Goal: Task Accomplishment & Management: Manage account settings

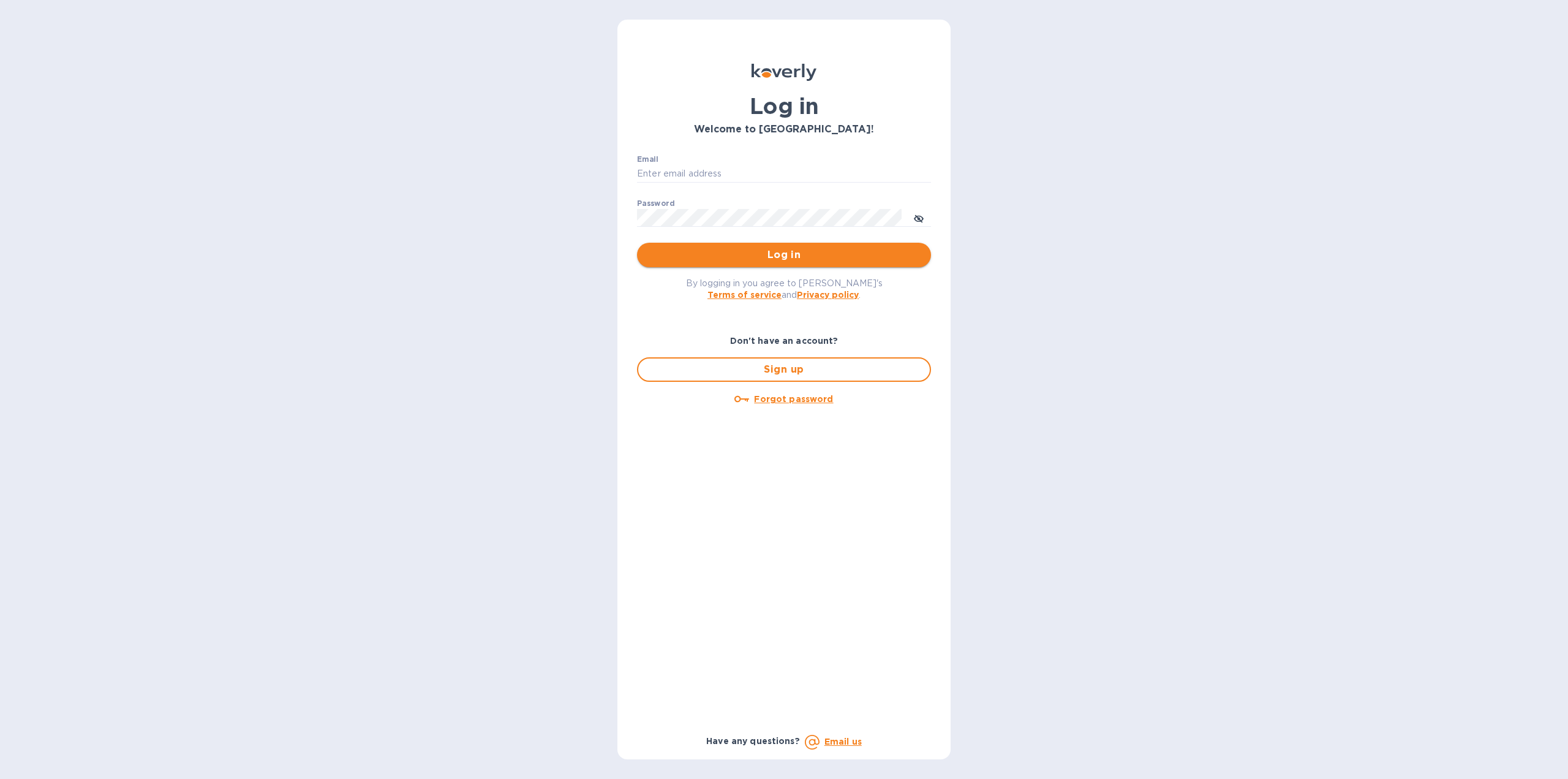
type input "[US_STATE][DOMAIN_NAME][EMAIL_ADDRESS][DOMAIN_NAME]"
click at [675, 250] on span "Log in" at bounding box center [783, 254] width 274 height 15
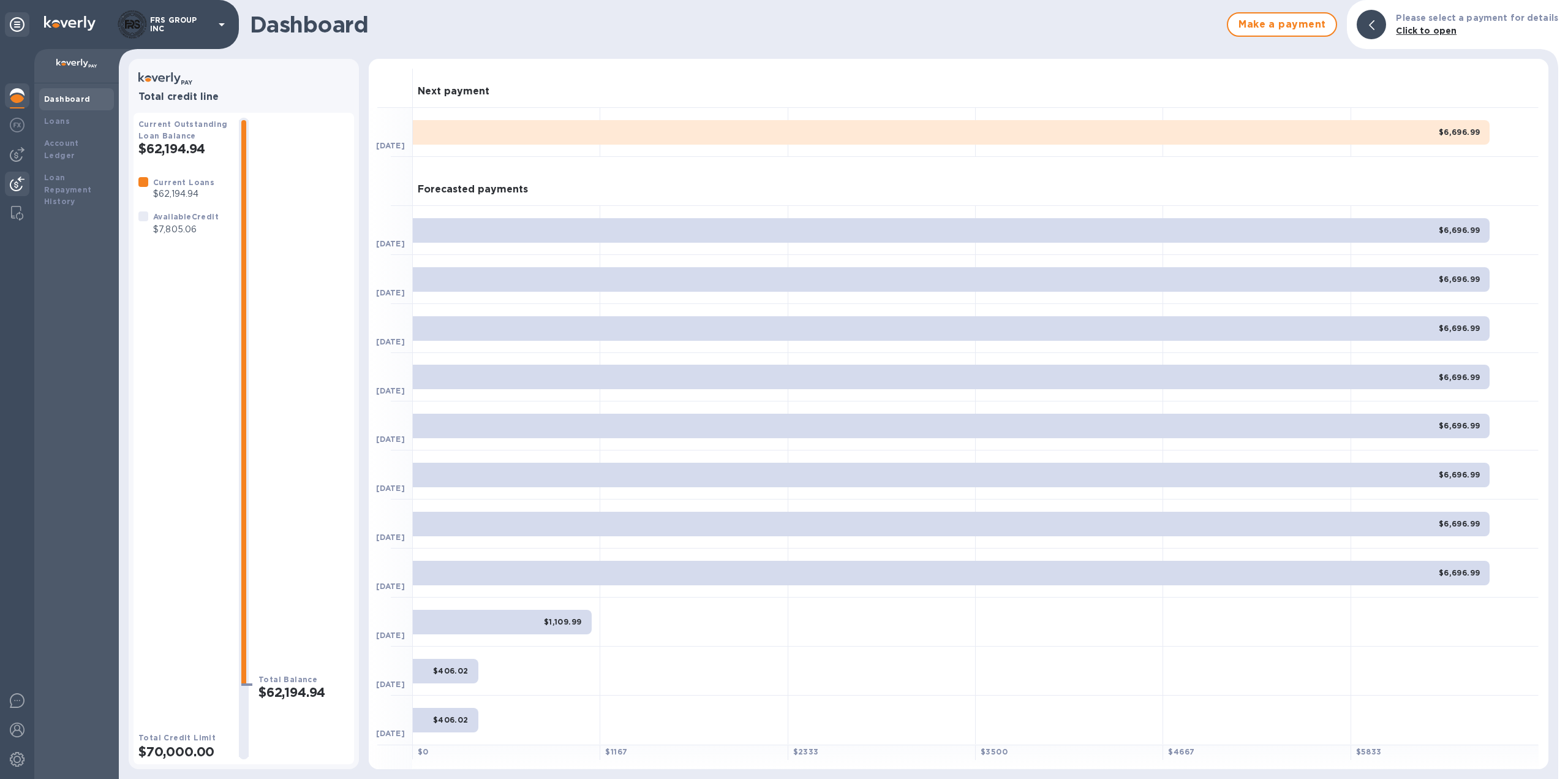
click at [16, 180] on img at bounding box center [17, 183] width 15 height 15
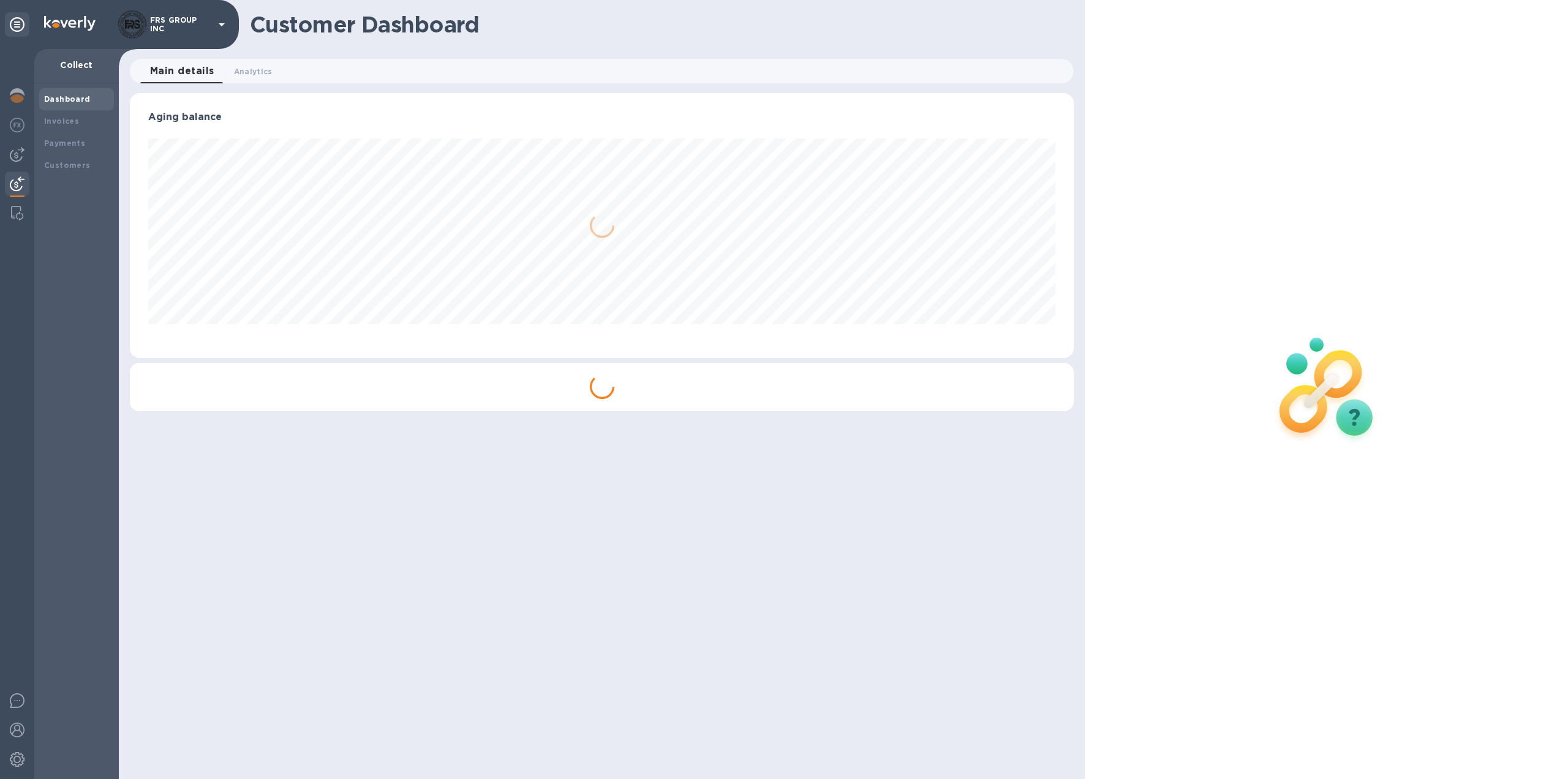
scroll to position [265, 945]
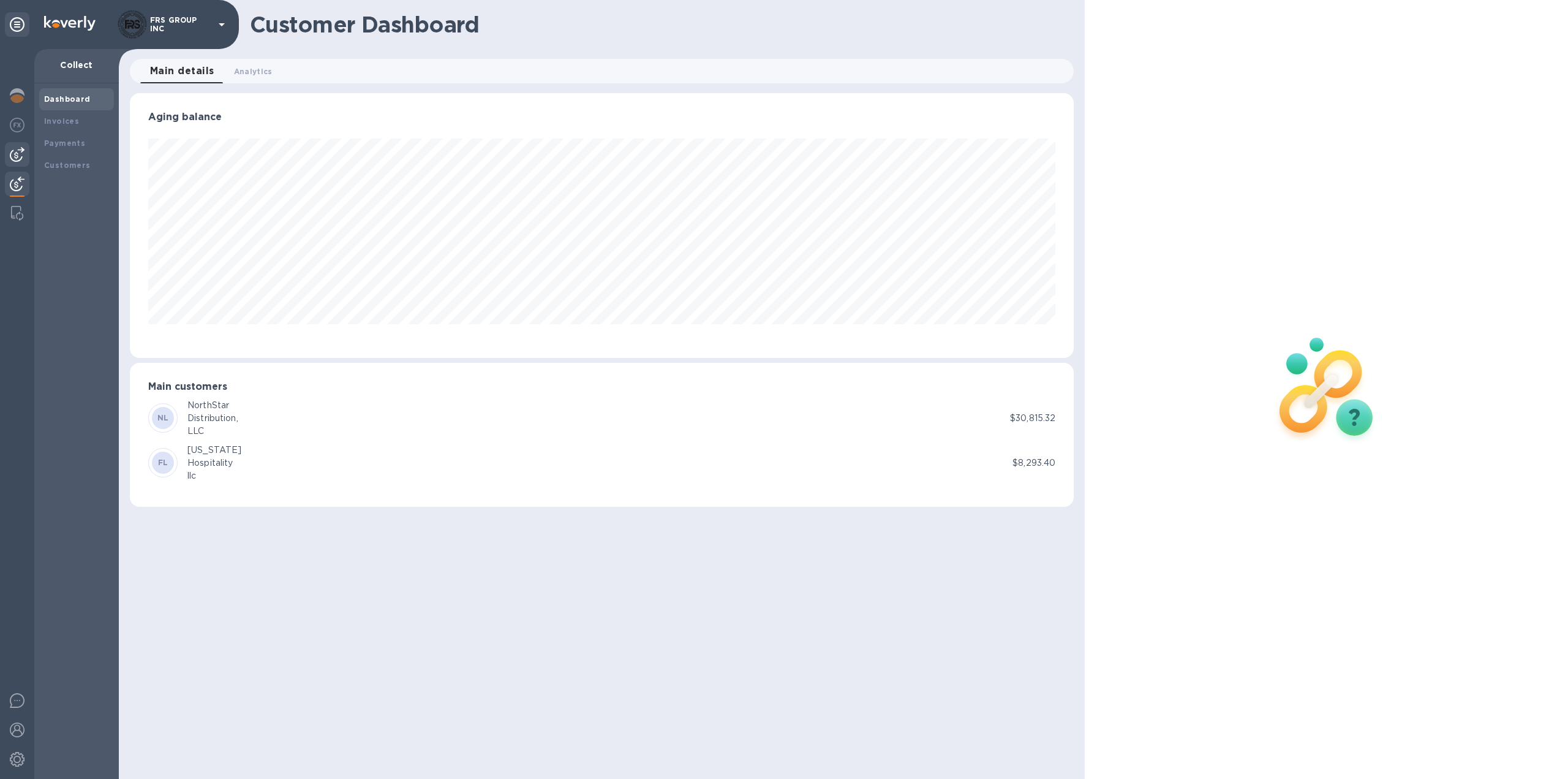
click at [19, 148] on img at bounding box center [17, 154] width 15 height 15
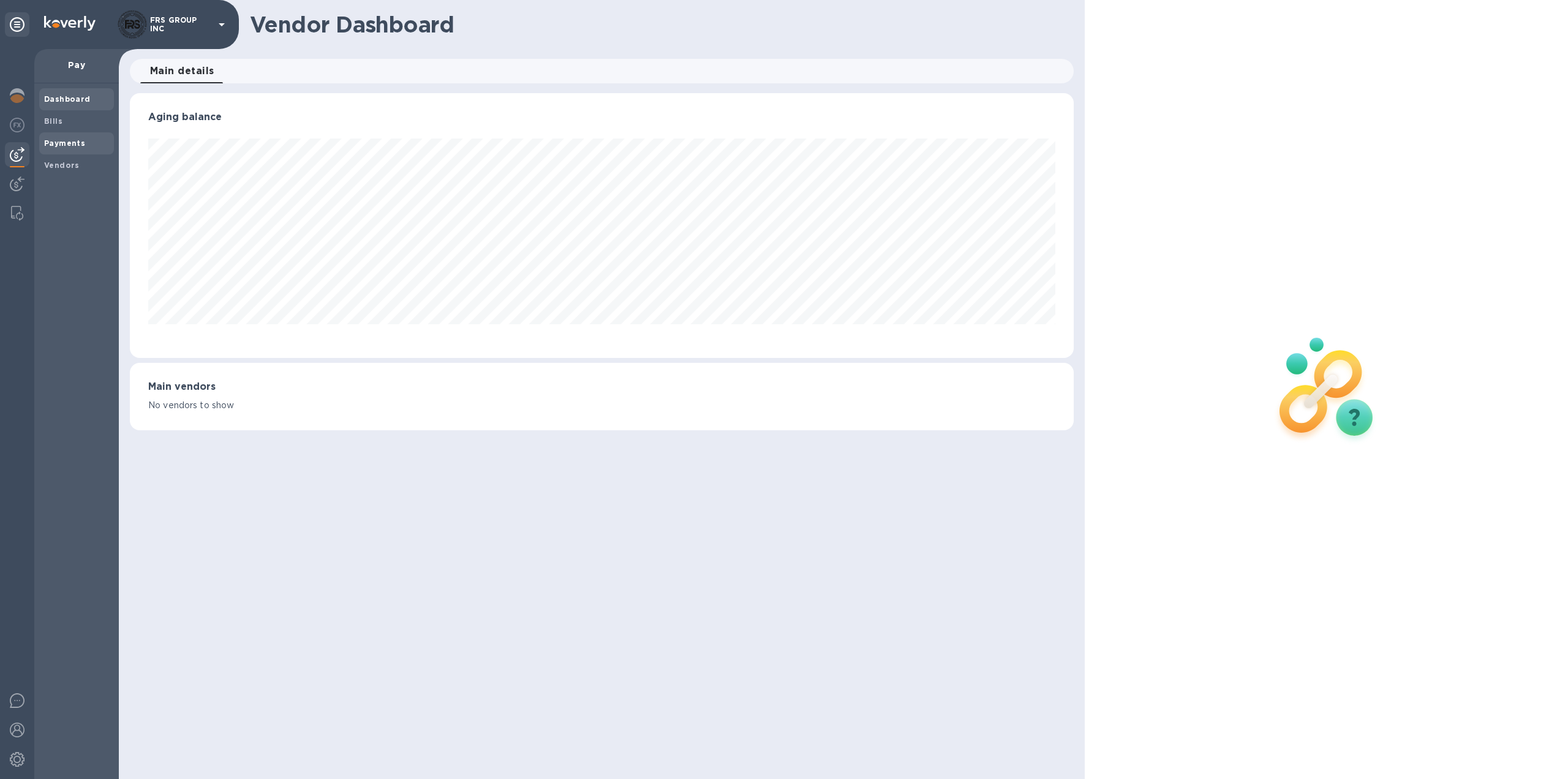
scroll to position [265, 945]
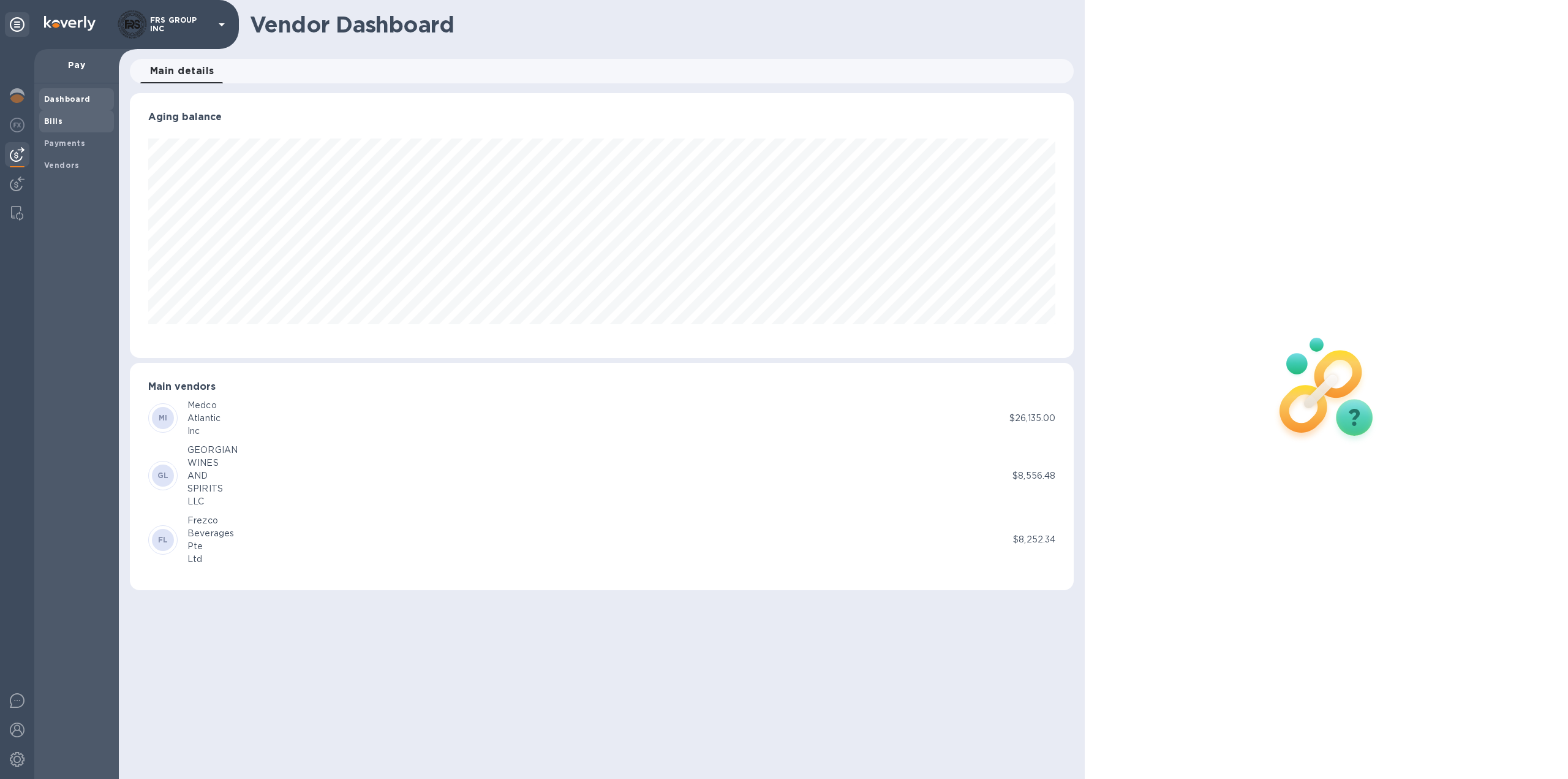
click at [57, 120] on b "Bills" at bounding box center [54, 121] width 19 height 9
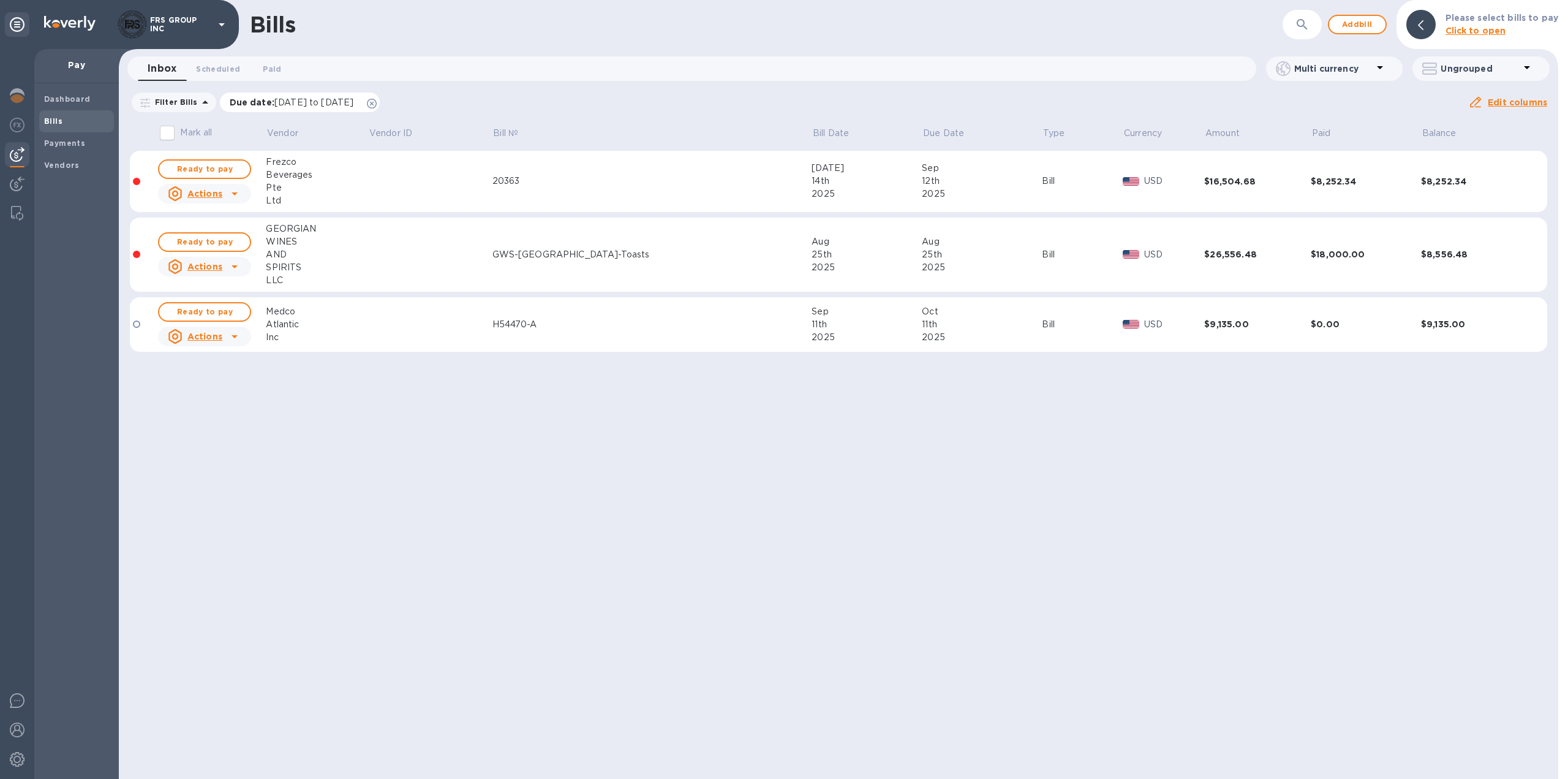
click at [377, 103] on icon at bounding box center [371, 103] width 10 height 10
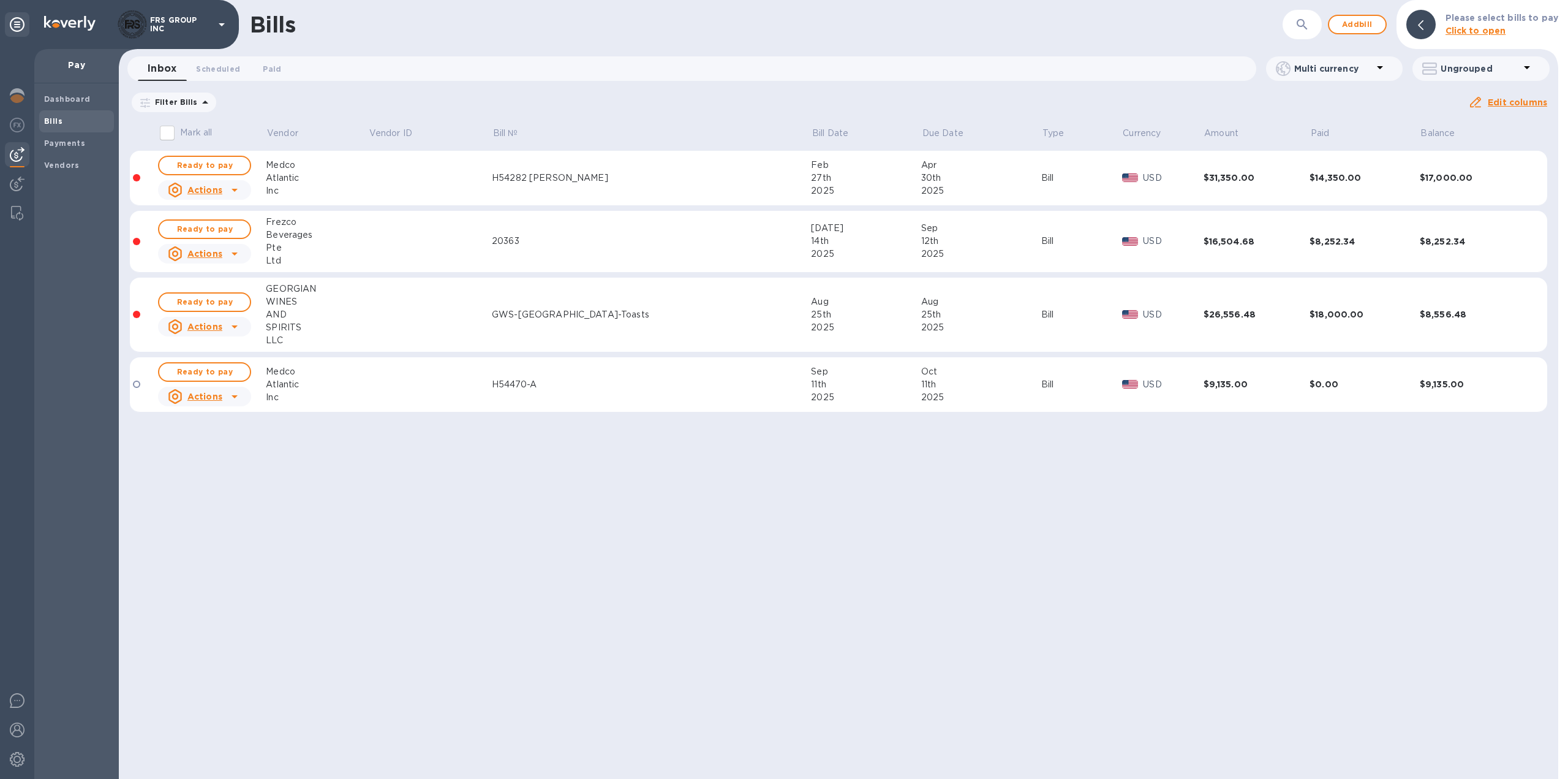
click at [441, 188] on td at bounding box center [430, 178] width 124 height 55
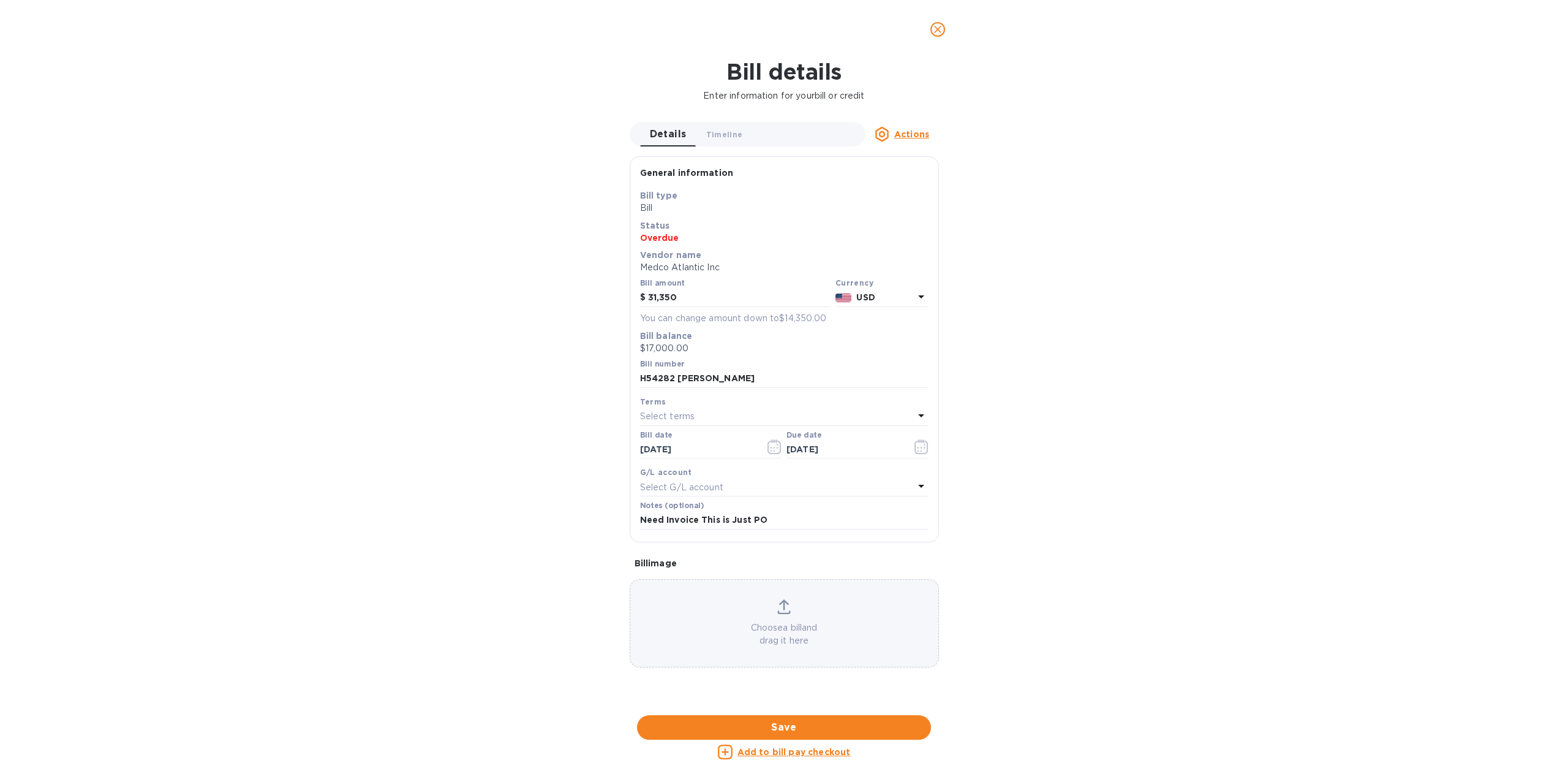
scroll to position [366, 0]
click at [565, 575] on div "Bill details Enter information for your bill or credit Details 0 Timeline 0 Act…" at bounding box center [784, 419] width 1568 height 720
click at [939, 32] on icon "close" at bounding box center [938, 30] width 12 height 12
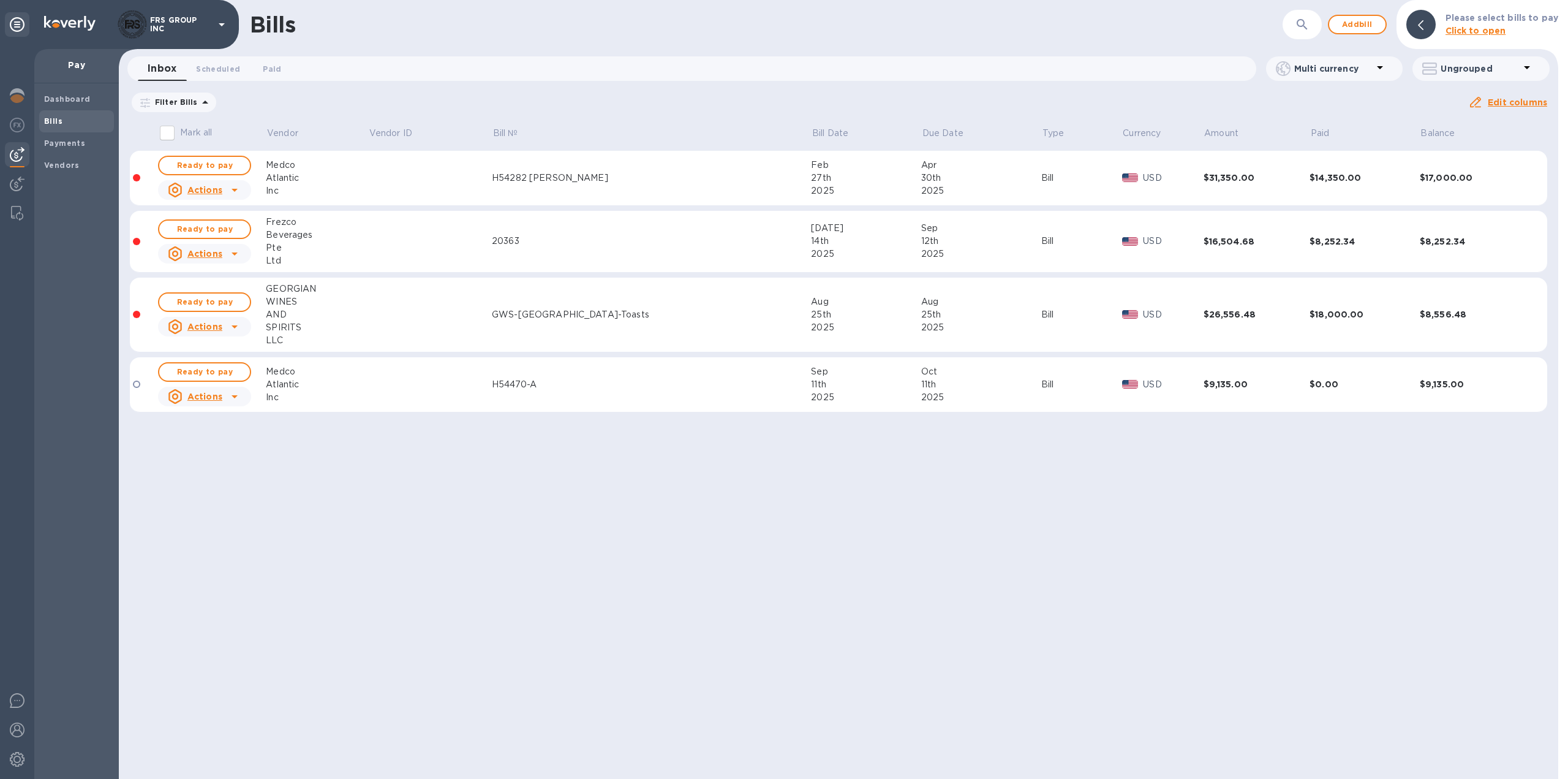
click at [448, 376] on td at bounding box center [430, 385] width 124 height 55
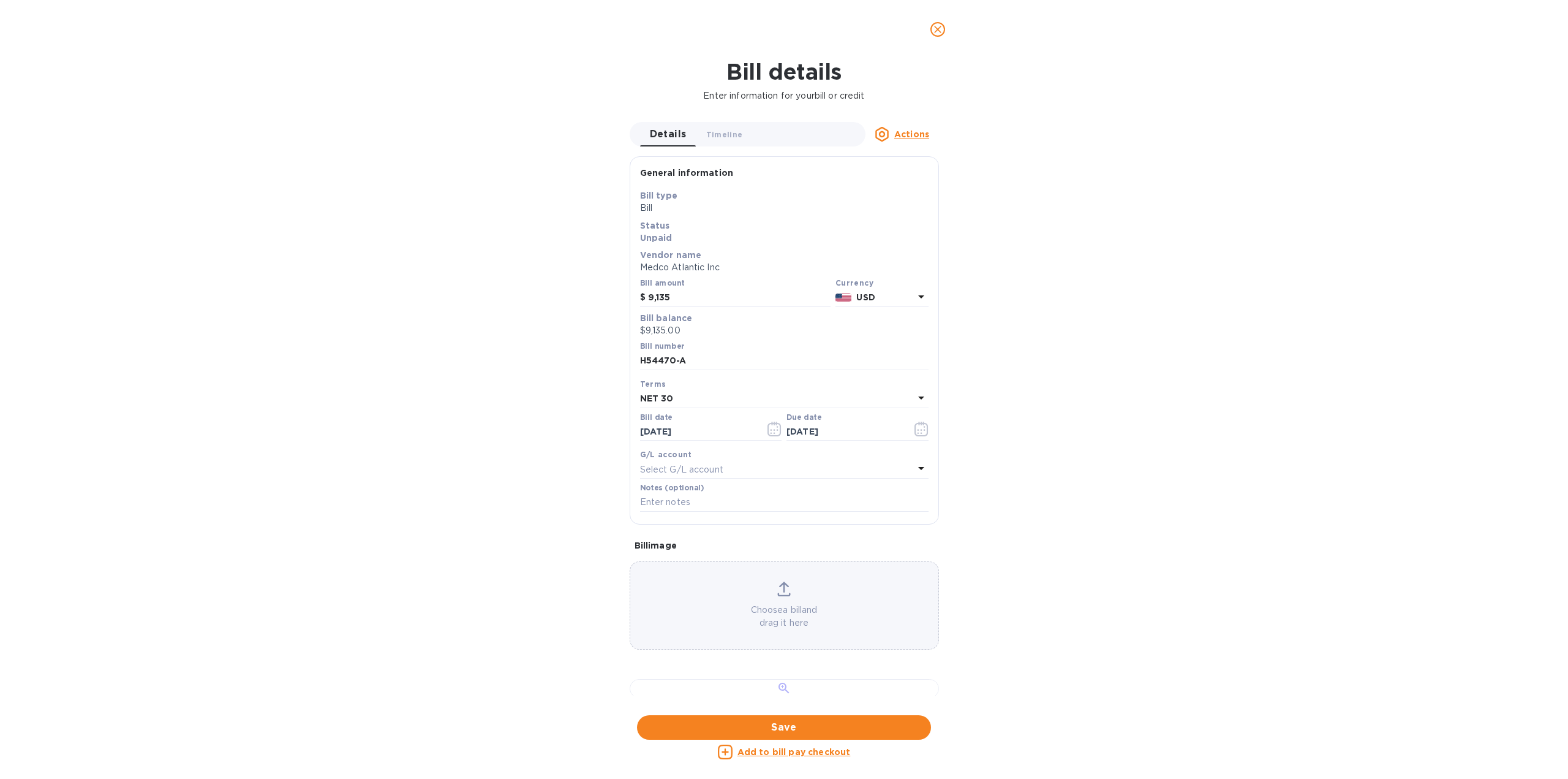
scroll to position [348, 0]
click at [765, 679] on div at bounding box center [784, 688] width 309 height 19
click at [943, 27] on icon "close" at bounding box center [938, 30] width 12 height 12
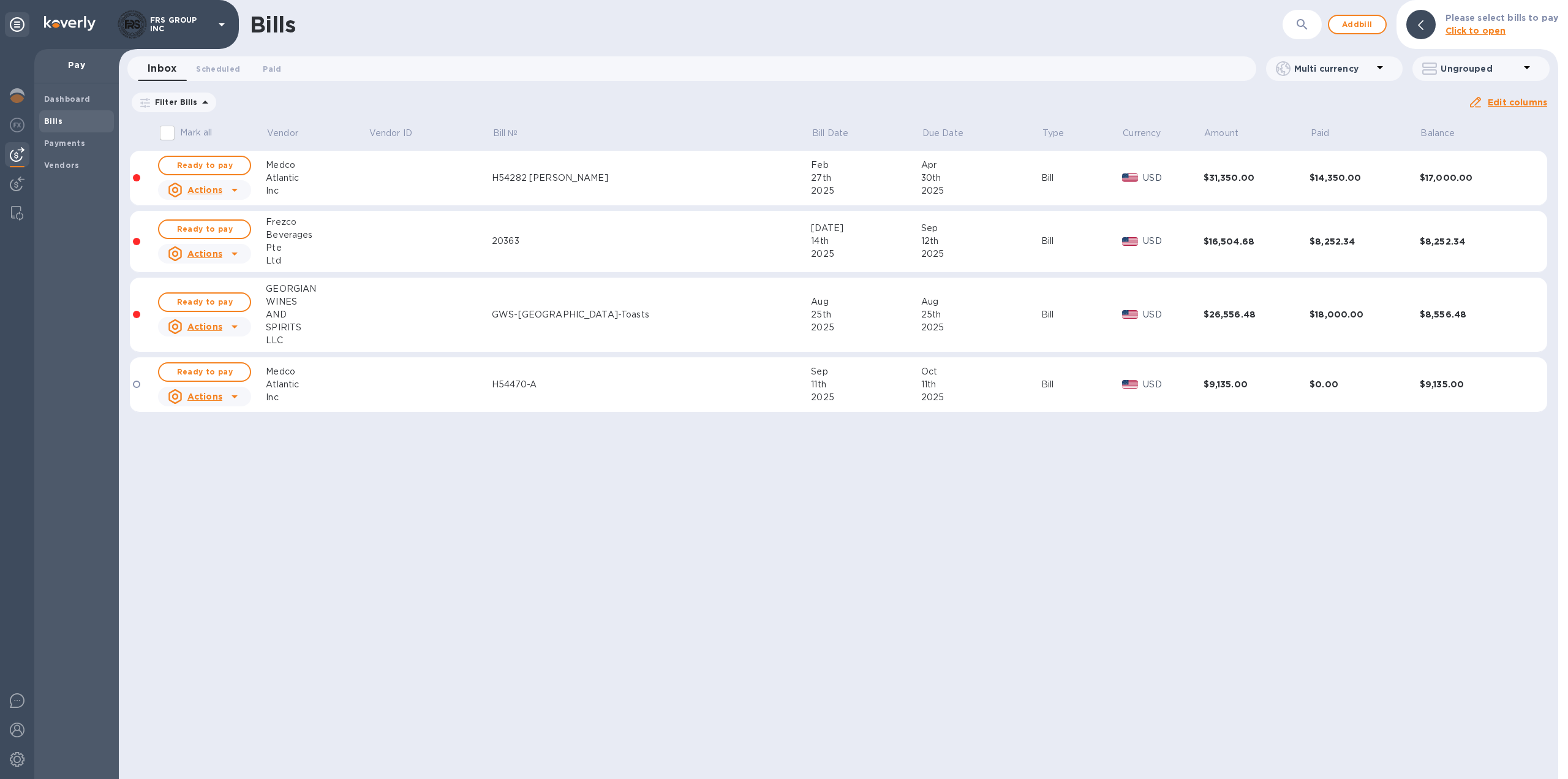
scroll to position [0, 0]
